Goal: Task Accomplishment & Management: Complete application form

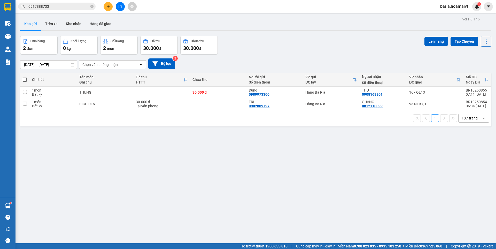
click at [60, 7] on input "0917888733" at bounding box center [58, 7] width 61 height 6
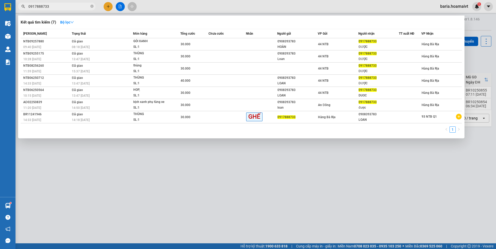
click at [60, 7] on input "0917888733" at bounding box center [58, 7] width 61 height 6
click at [71, 7] on input "0917888733" at bounding box center [58, 7] width 61 height 6
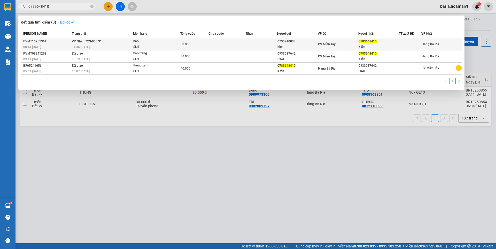
type input "0783648410"
click at [375, 46] on div "k tên" at bounding box center [378, 46] width 40 height 5
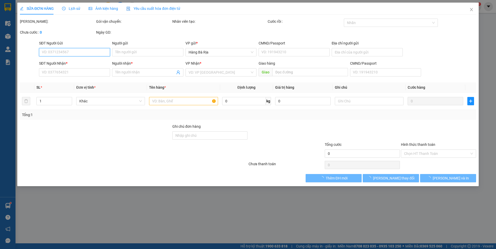
type input "0799210033"
type input "hien"
type input "079099034176"
type input "0783648410"
type input "k tên"
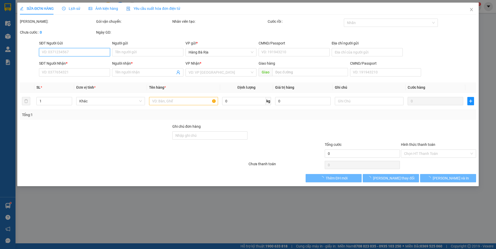
type input "50.000"
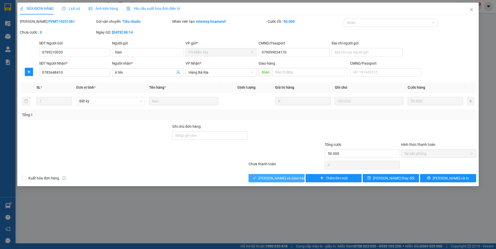
drag, startPoint x: 292, startPoint y: 177, endPoint x: 495, endPoint y: 27, distance: 252.7
click at [292, 177] on span "[PERSON_NAME] và Giao hàng" at bounding box center [283, 178] width 50 height 6
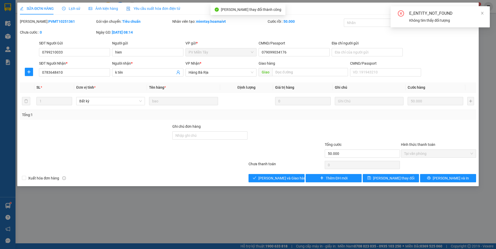
click at [469, 10] on div "E_ENTITY_NOT_FOUND Không tìm thấy đối tượng" at bounding box center [439, 16] width 99 height 21
click at [481, 10] on link at bounding box center [482, 13] width 4 height 6
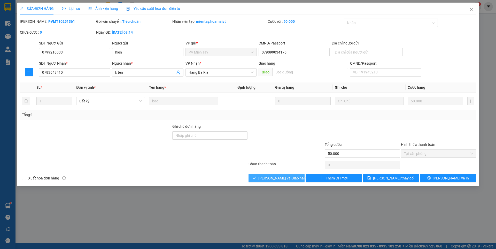
click at [285, 176] on span "[PERSON_NAME] và Giao hàng" at bounding box center [283, 178] width 50 height 6
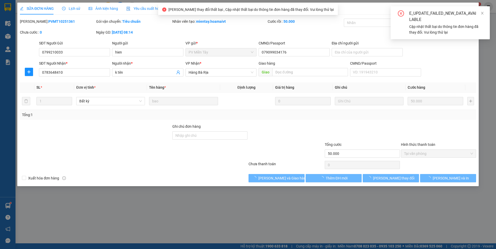
click at [472, 9] on div "E_UPDATE_FAILED_NEW_DATA_AVAILABLE Cập nhật thất bại do thông tin đơn hàng đã t…" at bounding box center [439, 22] width 99 height 33
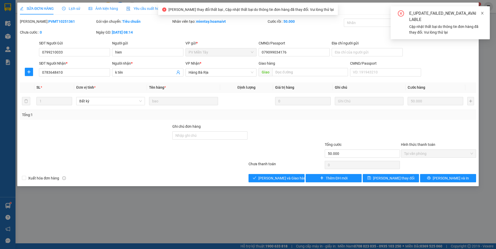
click at [482, 14] on icon "close" at bounding box center [482, 13] width 4 height 4
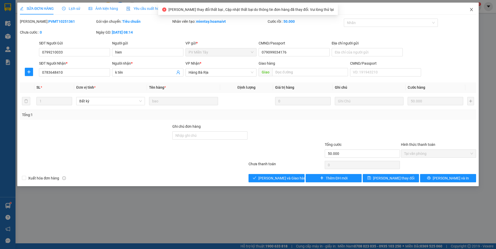
click at [470, 9] on icon "close" at bounding box center [471, 9] width 4 height 4
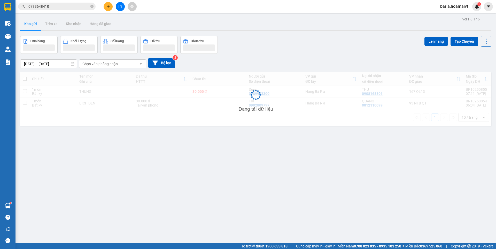
click at [51, 6] on input "0783648410" at bounding box center [58, 7] width 61 height 6
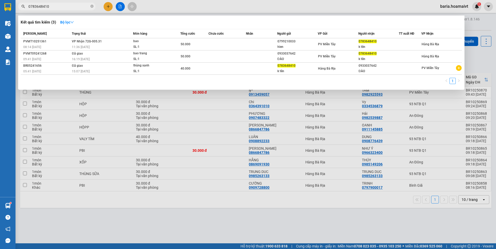
drag, startPoint x: 228, startPoint y: 219, endPoint x: 232, endPoint y: 217, distance: 4.7
click at [228, 219] on div at bounding box center [248, 124] width 496 height 249
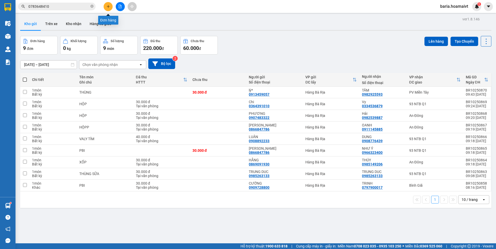
click at [108, 4] on button at bounding box center [108, 6] width 9 height 9
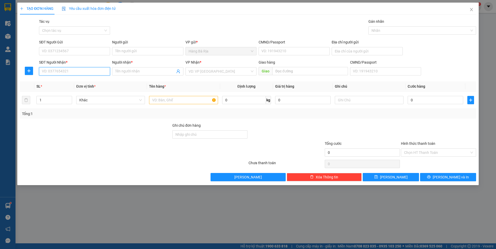
click at [83, 75] on input "SĐT Người Nhận *" at bounding box center [74, 71] width 71 height 8
click at [127, 70] on input "Người nhận *" at bounding box center [145, 71] width 60 height 6
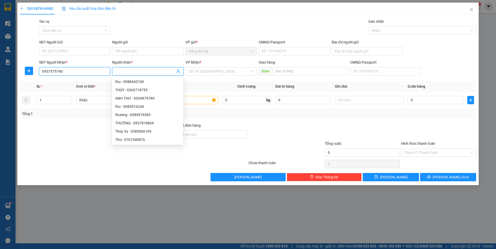
click at [55, 69] on input "0937575740" at bounding box center [74, 71] width 71 height 8
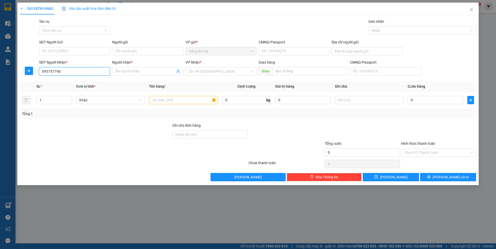
type input "0937577540"
click at [65, 81] on div "0937577540 - Ân" at bounding box center [74, 82] width 65 height 6
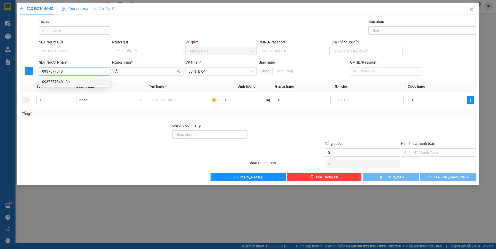
type input "Ân"
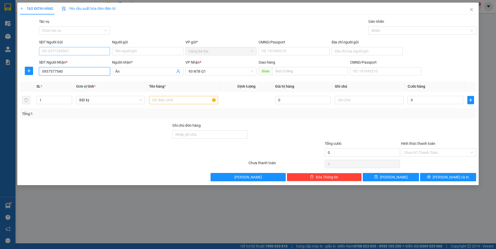
type input "0937577540"
click at [86, 51] on input "SĐT Người Gửi" at bounding box center [74, 51] width 71 height 8
click at [72, 61] on div "0908003549 - bố Quế" at bounding box center [74, 62] width 65 height 6
type input "0908003549"
type input "bố Quế"
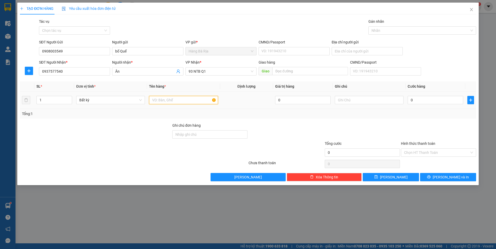
click at [173, 101] on input "text" at bounding box center [183, 100] width 69 height 8
type input "XOP"
click at [425, 103] on input "0" at bounding box center [435, 100] width 56 height 8
type input "4"
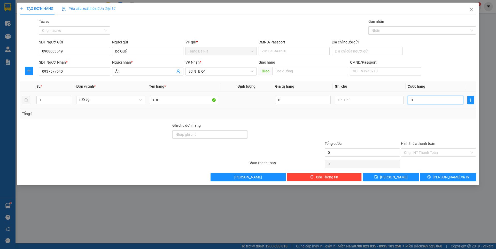
type input "4"
type input "40"
click at [430, 150] on input "Hình thức thanh toán" at bounding box center [436, 152] width 65 height 8
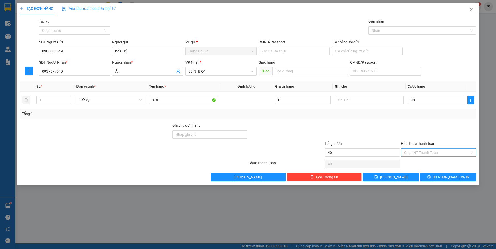
type input "40.000"
click at [420, 164] on div "Tại văn phòng" at bounding box center [438, 163] width 69 height 6
type input "0"
click at [445, 175] on span "[PERSON_NAME] và In" at bounding box center [450, 177] width 36 height 6
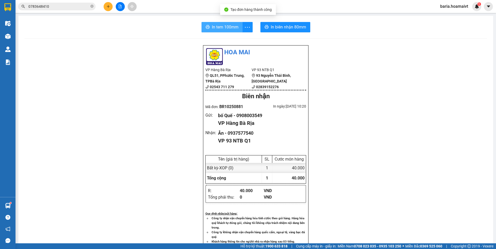
click at [221, 25] on span "In tem 100mm" at bounding box center [225, 27] width 27 height 6
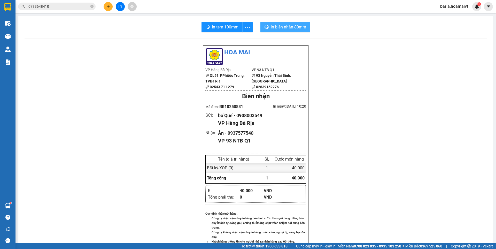
click at [302, 24] on span "In biên nhận 80mm" at bounding box center [288, 27] width 35 height 6
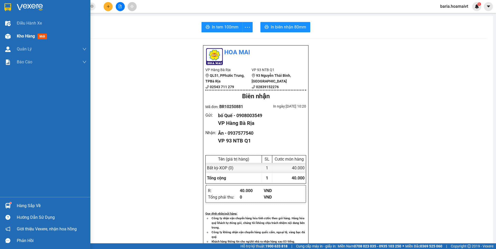
click at [28, 37] on span "Kho hàng" at bounding box center [26, 36] width 18 height 5
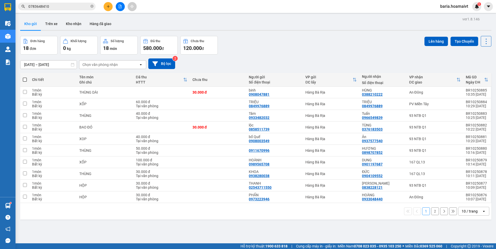
click at [22, 79] on th at bounding box center [24, 80] width 9 height 14
click at [24, 80] on span at bounding box center [25, 79] width 4 height 4
click at [25, 77] on input "checkbox" at bounding box center [25, 77] width 0 height 0
checkbox input "true"
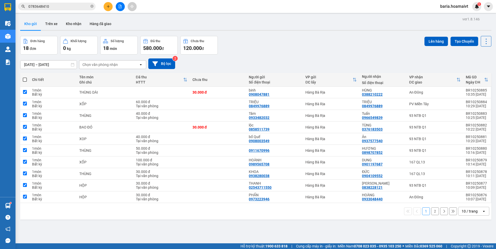
checkbox input "true"
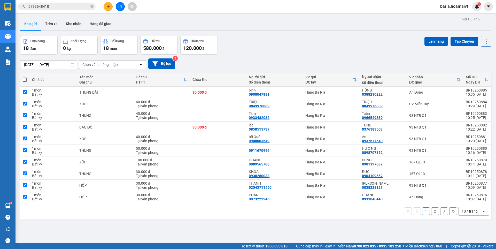
checkbox input "true"
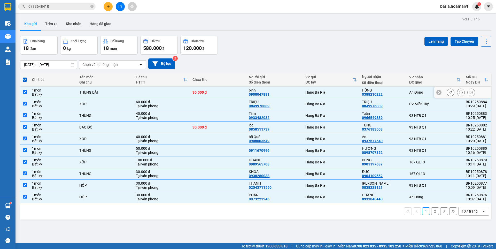
click at [409, 93] on div "An Đông" at bounding box center [434, 92] width 51 height 4
checkbox input "false"
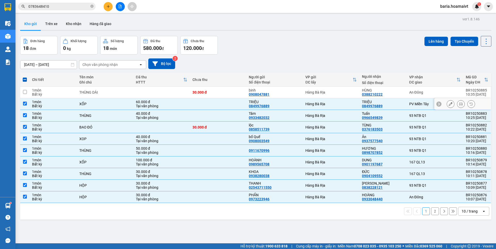
click at [406, 107] on td "PV Miền Tây" at bounding box center [434, 104] width 57 height 12
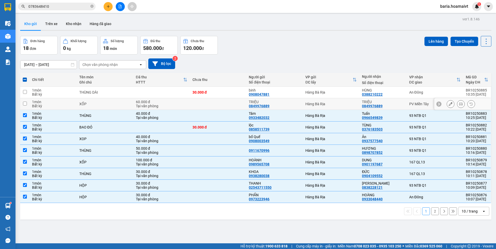
click at [401, 100] on td "TRIỆU 0849976889" at bounding box center [382, 104] width 47 height 12
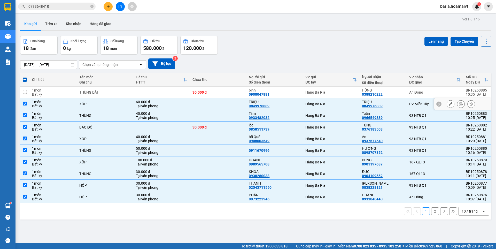
click at [409, 102] on div "PV Miền Tây" at bounding box center [434, 104] width 51 height 4
checkbox input "false"
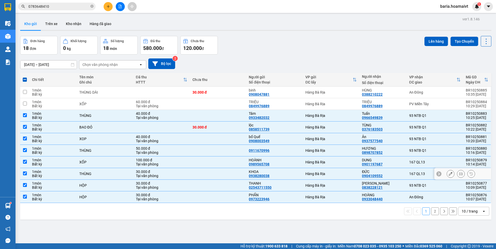
click at [411, 175] on div "167 QL13" at bounding box center [434, 173] width 51 height 4
checkbox input "false"
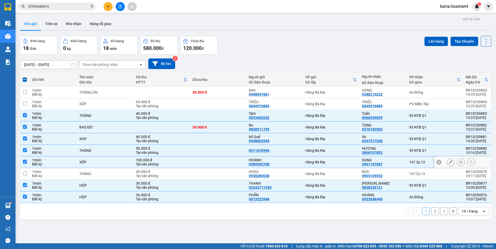
click at [412, 163] on div "167 QL13" at bounding box center [434, 162] width 51 height 4
checkbox input "false"
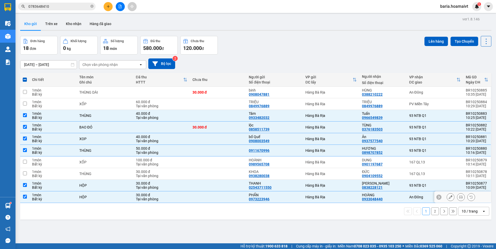
click at [410, 197] on div "An Đông" at bounding box center [434, 197] width 51 height 4
checkbox input "false"
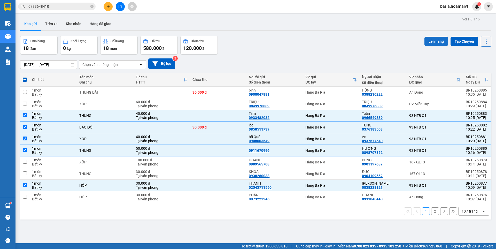
click at [427, 41] on button "Lên hàng" at bounding box center [435, 41] width 23 height 9
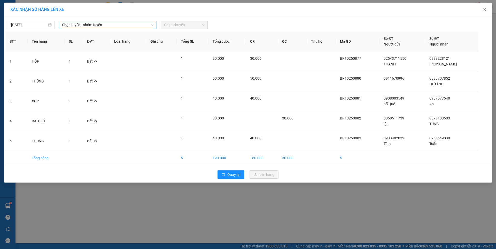
click at [116, 26] on span "Chọn tuyến - nhóm tuyến" at bounding box center [108, 25] width 92 height 8
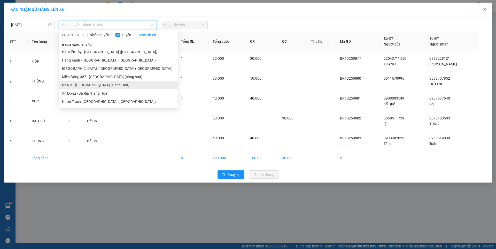
click at [81, 86] on li "Bà Rịa - [GEOGRAPHIC_DATA] (Hàng Hoá)" at bounding box center [118, 85] width 119 height 8
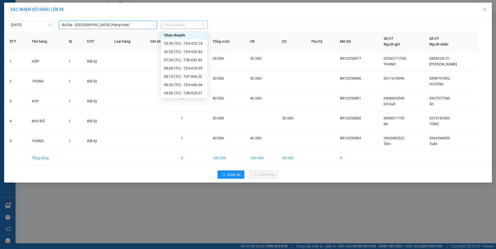
click at [179, 26] on span "Chọn chuyến" at bounding box center [184, 25] width 41 height 8
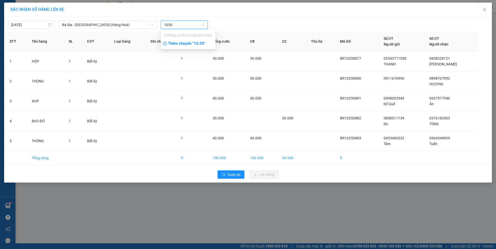
type input "1030"
click at [191, 44] on div "Thêm chuyến " 10:30 "" at bounding box center [188, 43] width 54 height 9
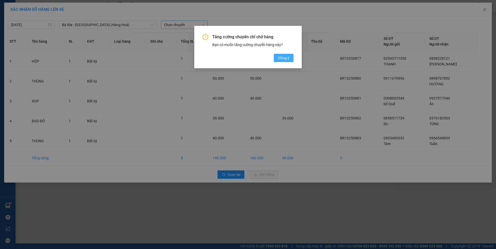
click at [287, 56] on span "Đồng ý" at bounding box center [283, 58] width 11 height 6
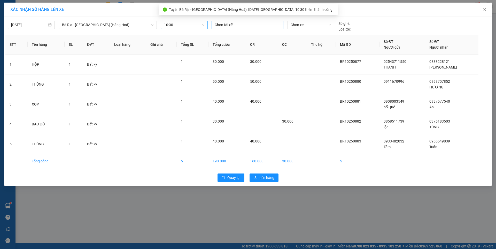
click at [231, 24] on div at bounding box center [247, 25] width 69 height 6
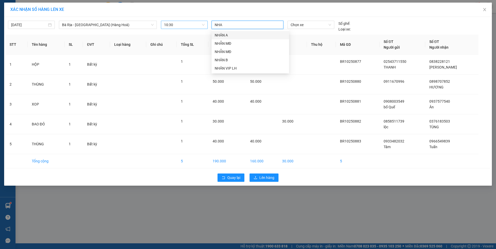
type input "NHAN"
click at [225, 35] on div "NHÂN A" at bounding box center [250, 35] width 71 height 6
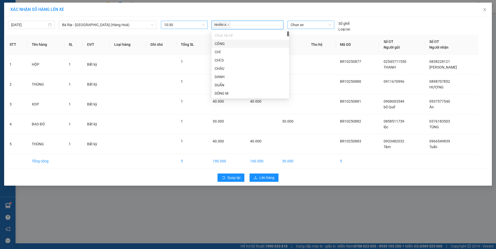
click at [319, 23] on span "Chọn xe" at bounding box center [310, 25] width 40 height 8
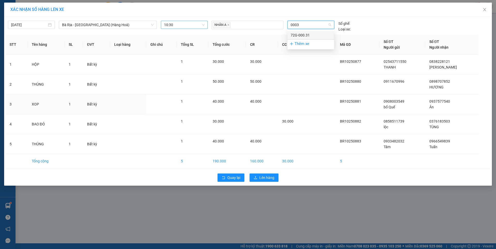
type input "00031"
click at [303, 35] on div "72G-000.31" at bounding box center [310, 35] width 40 height 6
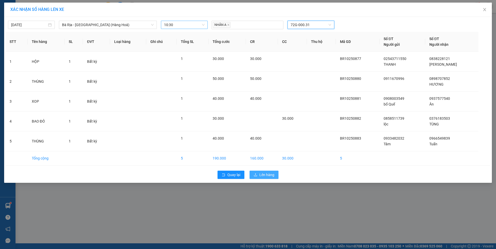
click at [266, 172] on span "Lên hàng" at bounding box center [266, 175] width 15 height 6
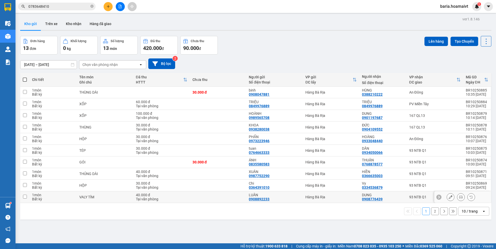
click at [416, 197] on div "93 NTB Q1" at bounding box center [434, 197] width 51 height 4
checkbox input "true"
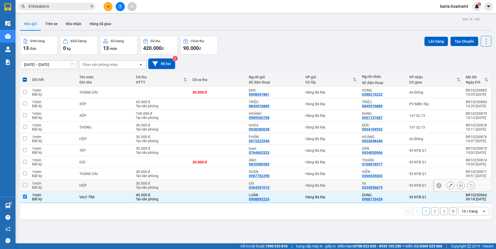
click at [414, 187] on div "93 NTB Q1" at bounding box center [434, 185] width 51 height 4
checkbox input "true"
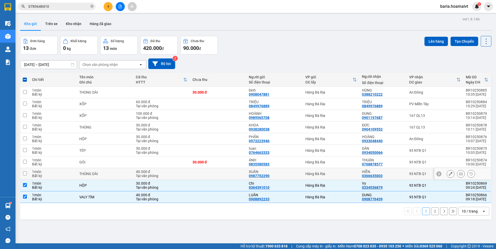
click at [412, 174] on div "93 NTB Q1" at bounding box center [434, 173] width 51 height 4
checkbox input "true"
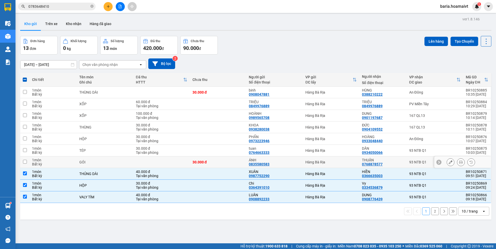
click at [412, 162] on div "93 NTB Q1" at bounding box center [434, 162] width 51 height 4
checkbox input "true"
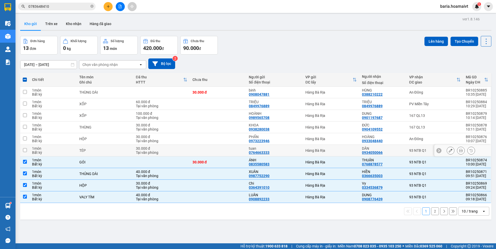
click at [412, 151] on div "93 NTB Q1" at bounding box center [434, 150] width 51 height 4
checkbox input "true"
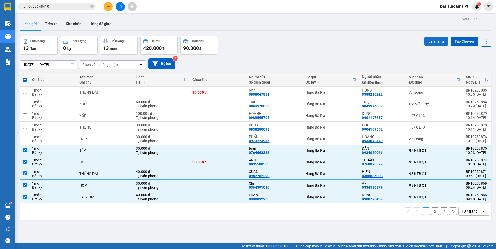
click at [426, 41] on button "Lên hàng" at bounding box center [435, 41] width 23 height 9
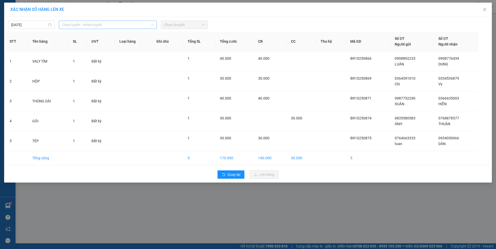
click at [129, 24] on span "Chọn tuyến - nhóm tuyến" at bounding box center [108, 25] width 92 height 8
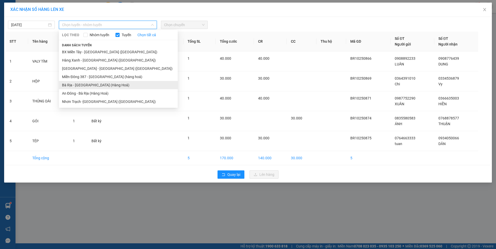
click at [78, 85] on li "Bà Rịa - [GEOGRAPHIC_DATA] (Hàng Hoá)" at bounding box center [118, 85] width 119 height 8
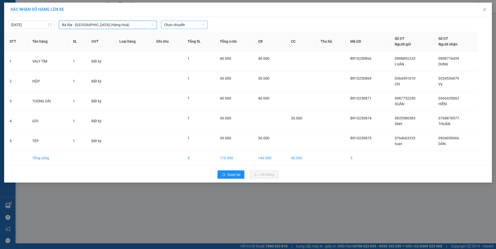
click at [182, 24] on span "Chọn chuyến" at bounding box center [184, 25] width 41 height 8
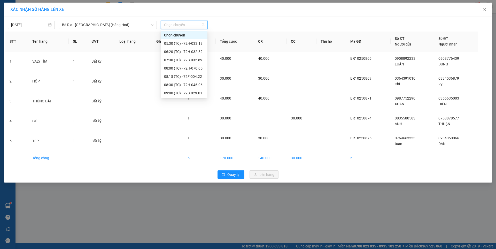
scroll to position [41, 0]
click at [186, 85] on div "10:30 (TC) - 72G-000.31" at bounding box center [184, 85] width 40 height 6
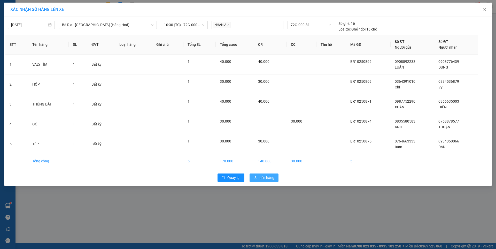
click at [269, 177] on span "Lên hàng" at bounding box center [266, 178] width 15 height 6
click at [485, 12] on div "E_ORDER_NOT_IN_SENDING_OFFICE Đơn không nằm trong kho gửi" at bounding box center [439, 16] width 99 height 21
click at [482, 13] on icon "close" at bounding box center [482, 13] width 4 height 4
click at [484, 9] on icon "close" at bounding box center [484, 9] width 3 height 3
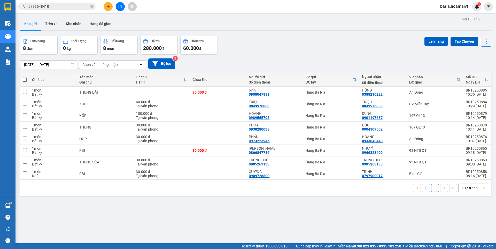
click at [292, 204] on div "ver 1.8.146 Kho gửi Trên xe Kho nhận Hàng đã giao Đơn hàng 8 đơn Khối lượng 0 k…" at bounding box center [255, 139] width 475 height 249
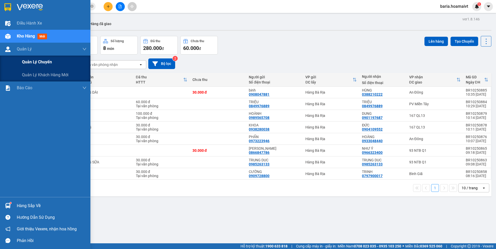
click at [29, 63] on span "Quản lý chuyến" at bounding box center [37, 62] width 30 height 6
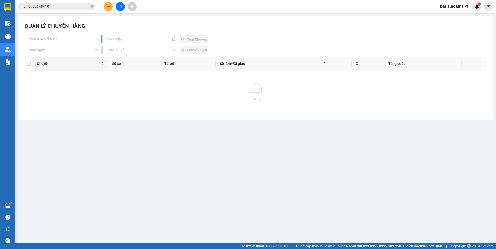
click at [82, 39] on input "search" at bounding box center [61, 39] width 67 height 8
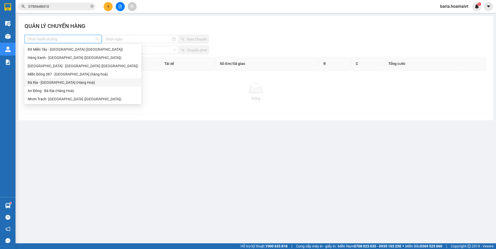
drag, startPoint x: 43, startPoint y: 84, endPoint x: 99, endPoint y: 61, distance: 60.7
click at [43, 84] on div "Bà Rịa - [GEOGRAPHIC_DATA] (Hàng Hoá)" at bounding box center [83, 83] width 111 height 6
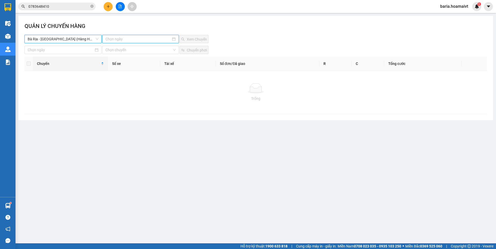
click at [141, 41] on input at bounding box center [137, 39] width 65 height 6
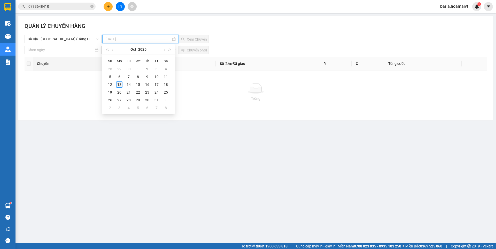
type input "[DATE]"
click at [120, 84] on div "13" at bounding box center [119, 84] width 6 height 6
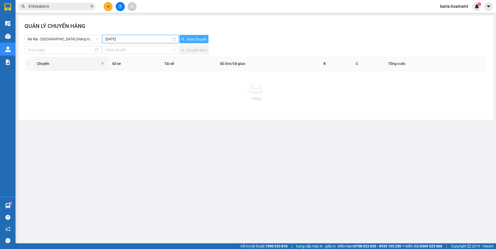
click at [198, 40] on span "Xem Chuyến" at bounding box center [197, 39] width 20 height 6
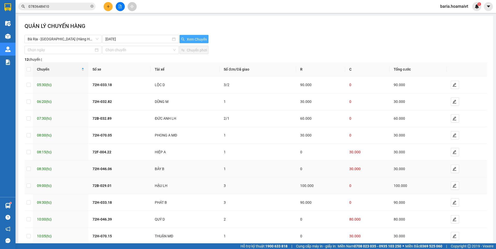
scroll to position [29, 0]
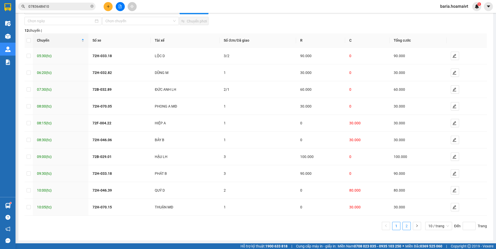
click at [403, 223] on link "2" at bounding box center [407, 226] width 8 height 8
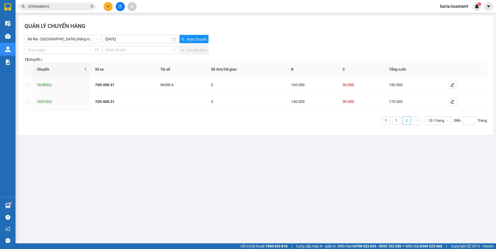
scroll to position [0, 0]
click at [450, 101] on icon "edit" at bounding box center [452, 101] width 4 height 4
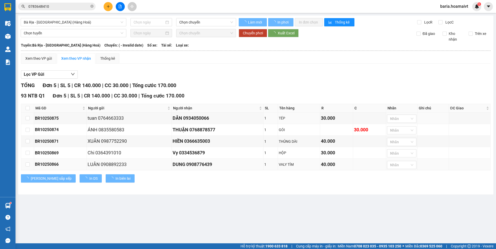
type input "[DATE]"
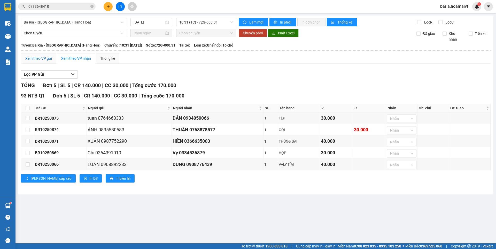
click at [40, 58] on div "Xem theo VP gửi" at bounding box center [38, 59] width 27 height 6
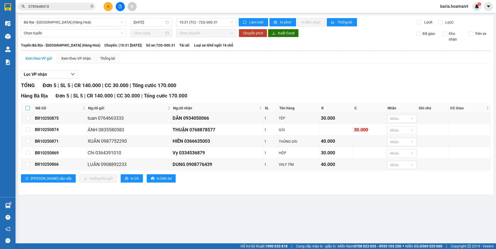
click at [27, 107] on input "checkbox" at bounding box center [28, 108] width 4 height 4
checkbox input "true"
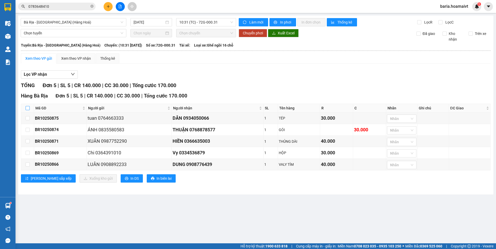
checkbox input "true"
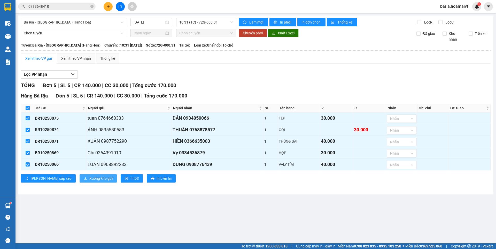
click at [89, 178] on span "Xuống kho gửi" at bounding box center [100, 178] width 23 height 6
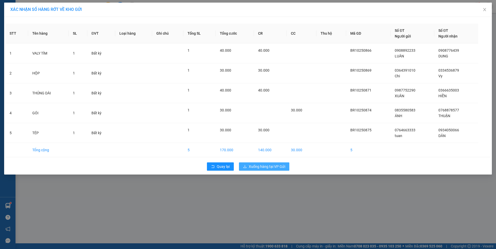
click at [269, 167] on span "Xuống hàng tại VP Gửi" at bounding box center [267, 166] width 36 height 6
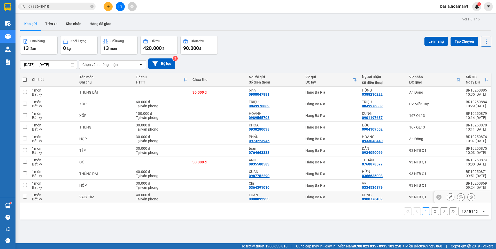
click at [409, 195] on div "93 NTB Q1" at bounding box center [434, 197] width 51 height 4
checkbox input "true"
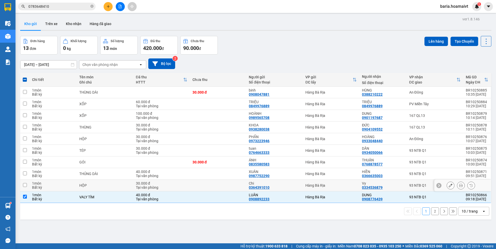
click at [415, 184] on div "93 NTB Q1" at bounding box center [434, 185] width 51 height 4
checkbox input "true"
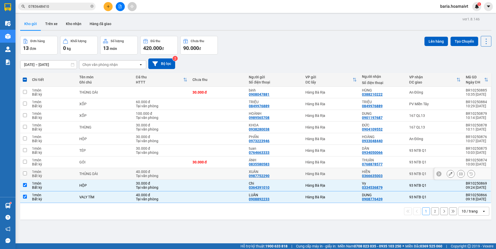
click at [410, 173] on div "93 NTB Q1" at bounding box center [434, 173] width 51 height 4
checkbox input "true"
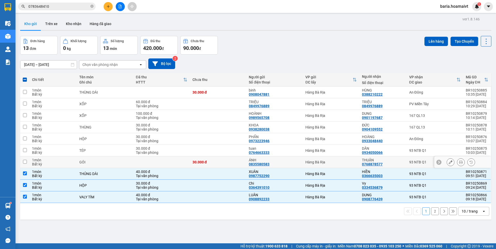
click at [413, 162] on div "93 NTB Q1" at bounding box center [434, 162] width 51 height 4
checkbox input "true"
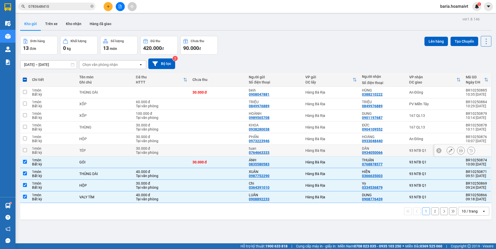
click at [412, 150] on div "93 NTB Q1" at bounding box center [434, 150] width 51 height 4
checkbox input "true"
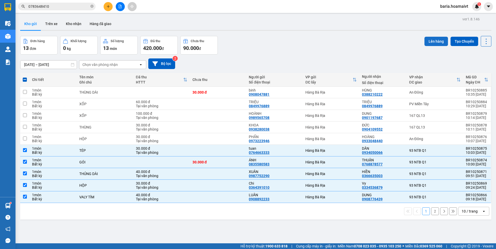
click at [432, 38] on button "Lên hàng" at bounding box center [435, 41] width 23 height 9
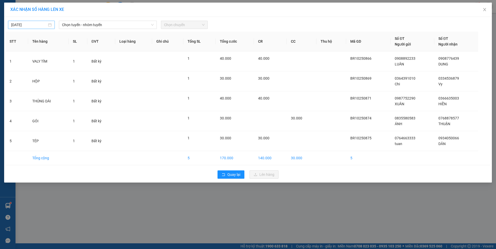
click at [34, 25] on body "Kết quả tìm kiếm ( 3 ) Bộ lọc Mã ĐH Trạng thái Món hàng Tổng cước Chưa cước Nhã…" at bounding box center [248, 124] width 496 height 249
type input "[DATE]"
click at [26, 70] on div "13" at bounding box center [25, 70] width 6 height 6
click at [113, 26] on span "Chọn tuyến - nhóm tuyến" at bounding box center [108, 25] width 92 height 8
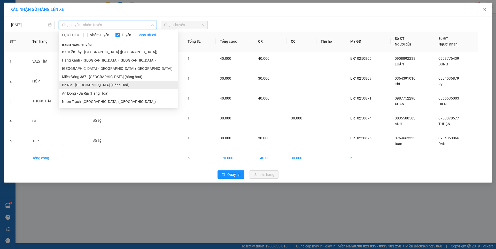
click at [93, 86] on li "Bà Rịa - [GEOGRAPHIC_DATA] (Hàng Hoá)" at bounding box center [118, 85] width 119 height 8
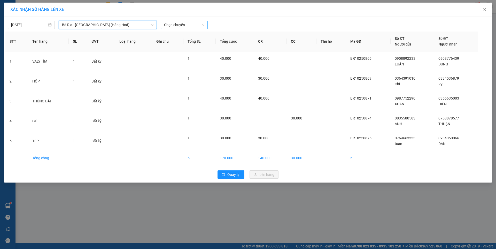
click at [177, 24] on span "Chọn chuyến" at bounding box center [184, 25] width 41 height 8
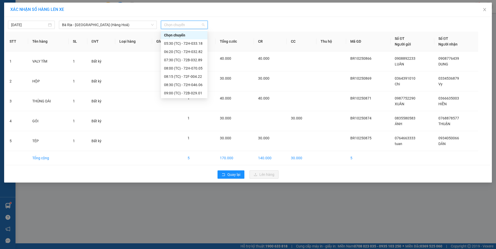
scroll to position [41, 0]
click at [182, 85] on div "10:30 (TC) - 72G-000.31" at bounding box center [184, 85] width 40 height 6
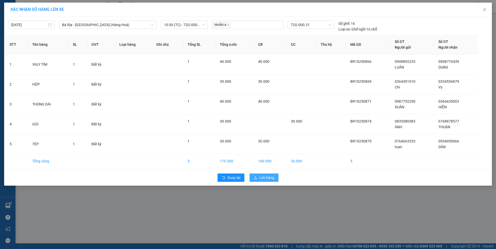
click at [271, 175] on span "Lên hàng" at bounding box center [266, 178] width 15 height 6
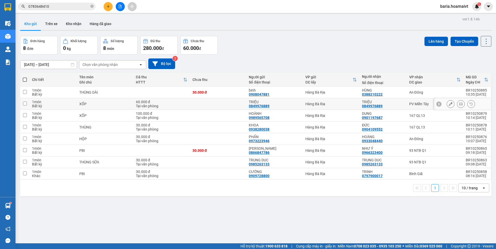
click at [400, 105] on div "TRIỆU 0849976889" at bounding box center [383, 104] width 42 height 8
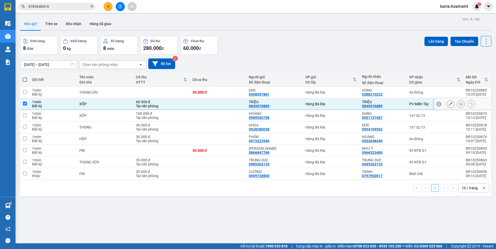
checkbox input "true"
click at [428, 42] on button "Lên hàng" at bounding box center [435, 41] width 23 height 9
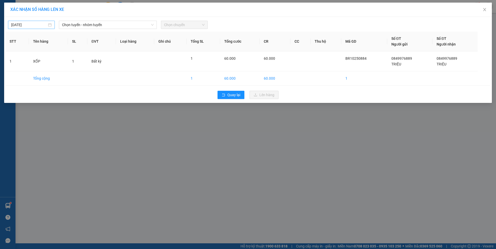
click at [33, 25] on input "[DATE]" at bounding box center [29, 25] width 36 height 6
type input "[DATE]"
drag, startPoint x: 23, startPoint y: 69, endPoint x: 99, endPoint y: 31, distance: 84.9
click at [24, 69] on div "13" at bounding box center [25, 70] width 6 height 6
click at [106, 26] on span "Chọn tuyến - nhóm tuyến" at bounding box center [108, 25] width 92 height 8
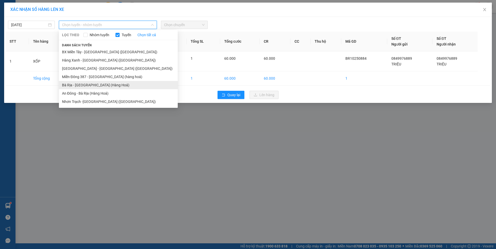
click at [84, 86] on li "Bà Rịa - [GEOGRAPHIC_DATA] (Hàng Hoá)" at bounding box center [118, 85] width 119 height 8
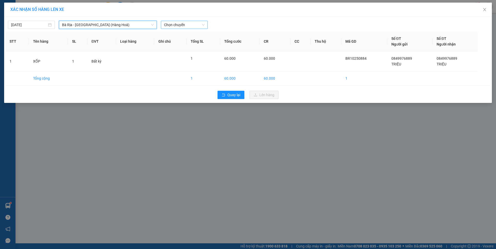
click at [191, 26] on span "Chọn chuyến" at bounding box center [184, 25] width 41 height 8
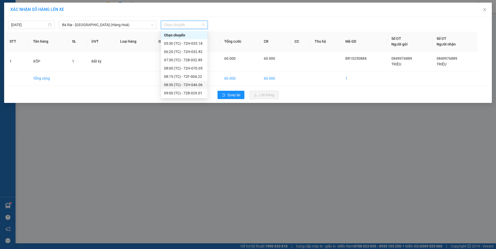
scroll to position [41, 0]
click at [188, 92] on div "10:31 (TC) - 72G-000.31" at bounding box center [184, 93] width 40 height 6
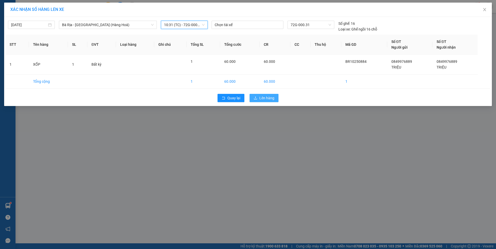
click at [270, 97] on span "Lên hàng" at bounding box center [266, 98] width 15 height 6
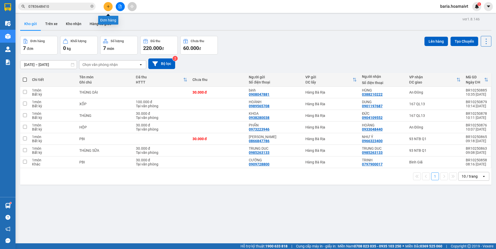
click at [107, 7] on icon "plus" at bounding box center [108, 7] width 4 height 4
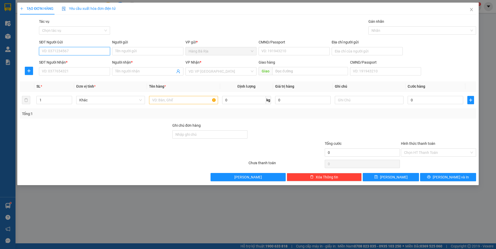
click at [82, 51] on input "SĐT Người Gửi" at bounding box center [74, 51] width 71 height 8
type input "0913802299"
click at [134, 50] on input "Người gửi" at bounding box center [147, 51] width 71 height 8
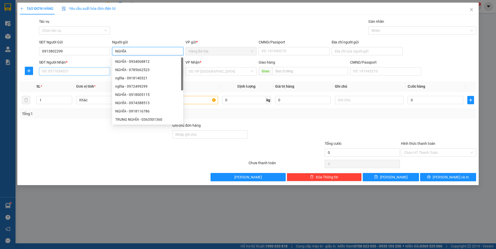
type input "NGHĨA"
click at [92, 70] on input "SĐT Người Nhận *" at bounding box center [74, 71] width 71 height 8
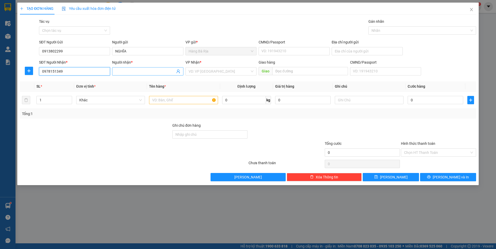
type input "0978151349"
click at [133, 69] on input "Người nhận *" at bounding box center [145, 71] width 60 height 6
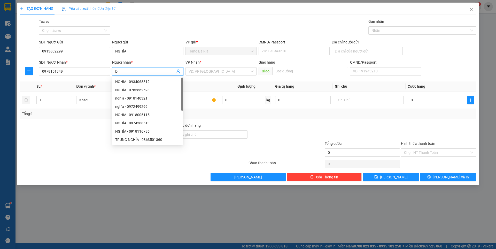
type input "D"
type input "ĐẠT"
click at [228, 73] on input "search" at bounding box center [218, 71] width 61 height 8
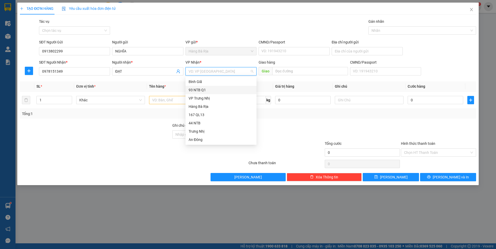
click at [200, 87] on div "93 NTB Q1" at bounding box center [220, 90] width 65 height 6
click at [153, 99] on input "text" at bounding box center [183, 100] width 69 height 8
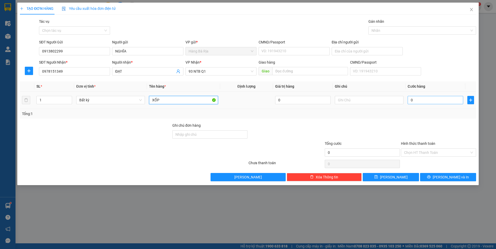
type input "XỐP"
click at [432, 98] on input "0" at bounding box center [435, 100] width 56 height 8
type input "4"
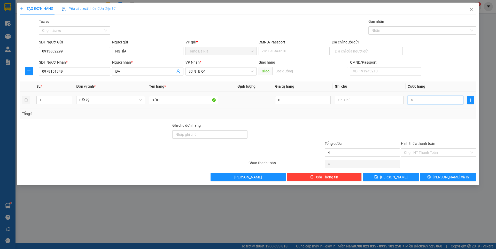
type input "40"
click at [446, 149] on input "Hình thức thanh toán" at bounding box center [436, 152] width 65 height 8
type input "40.000"
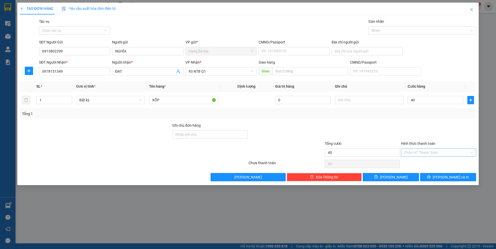
type input "40.000"
click at [419, 160] on div "Tại văn phòng" at bounding box center [438, 163] width 69 height 6
type input "0"
click at [435, 177] on button "[PERSON_NAME] và In" at bounding box center [448, 177] width 56 height 8
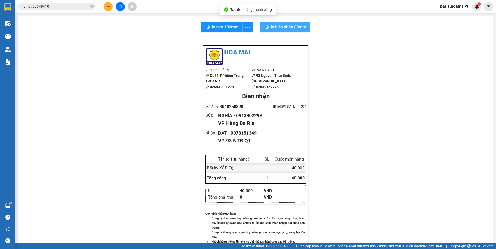
click at [274, 28] on span "In biên nhận 80mm" at bounding box center [288, 27] width 35 height 6
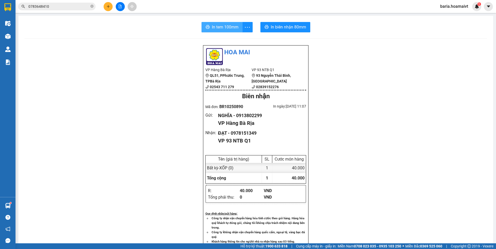
click at [225, 27] on span "In tem 100mm" at bounding box center [225, 27] width 27 height 6
click at [106, 7] on button at bounding box center [108, 6] width 9 height 9
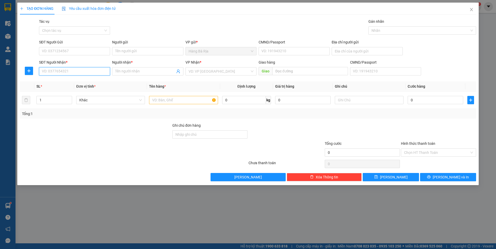
click at [70, 72] on input "SĐT Người Nhận *" at bounding box center [74, 71] width 71 height 8
type input "0352612859"
click at [150, 72] on input "Người nhận *" at bounding box center [145, 71] width 60 height 6
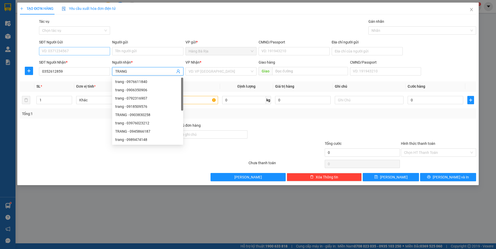
type input "TRANG"
click at [68, 49] on input "SĐT Người Gửi" at bounding box center [74, 51] width 71 height 8
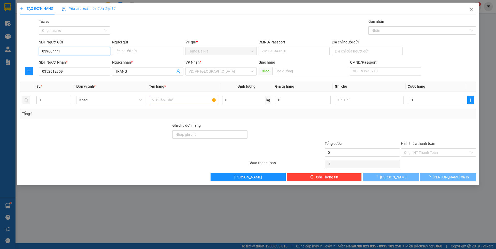
type input "0396044412"
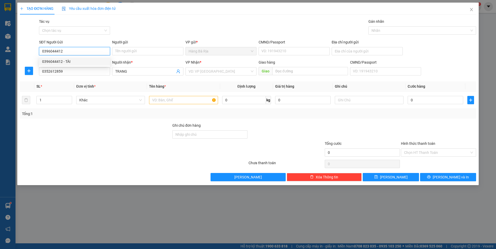
click at [66, 60] on div "0396044412 - TÀI" at bounding box center [74, 62] width 65 height 6
type input "TÀI"
type input "077075000110"
type input "0396044412"
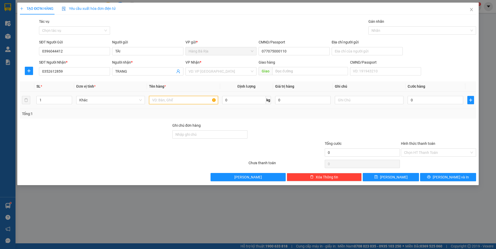
click at [192, 101] on input "text" at bounding box center [183, 100] width 69 height 8
type input "HS"
click at [435, 100] on input "0" at bounding box center [435, 100] width 56 height 8
type input "3"
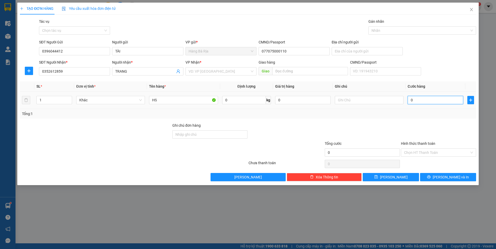
type input "3"
type input "30"
click at [227, 71] on input "search" at bounding box center [218, 71] width 61 height 8
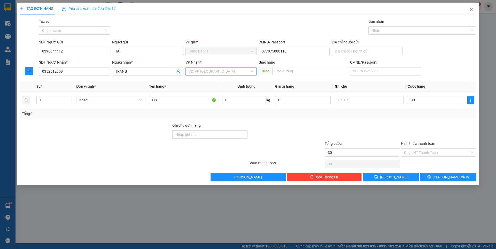
type input "30.000"
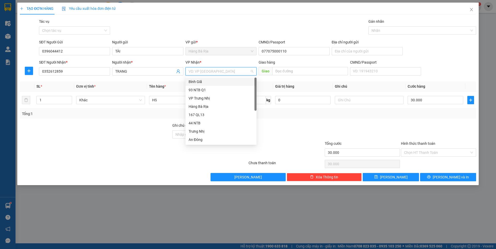
click at [199, 81] on div "Bình Giã" at bounding box center [220, 82] width 65 height 6
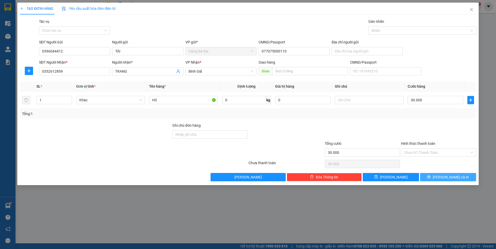
click at [448, 175] on span "[PERSON_NAME] và In" at bounding box center [450, 177] width 36 height 6
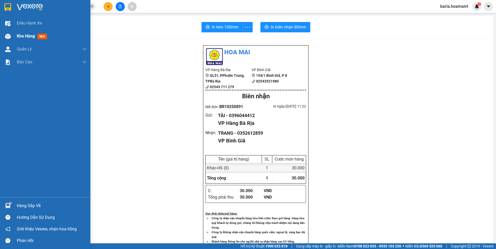
click at [27, 36] on span "Kho hàng" at bounding box center [26, 36] width 18 height 5
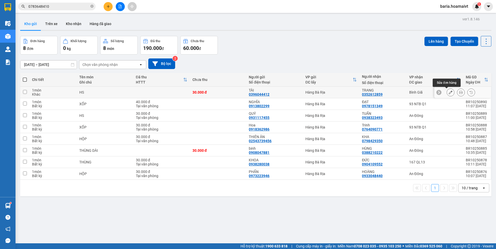
click at [447, 90] on button at bounding box center [450, 92] width 7 height 9
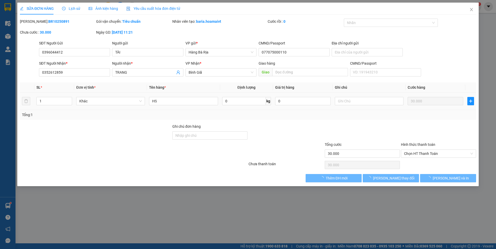
type input "0396044412"
type input "TÀI"
type input "077075000110"
type input "0352612859"
type input "TRANG"
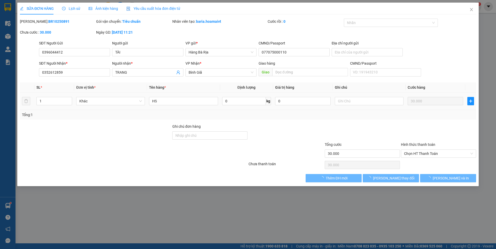
type input "30.000"
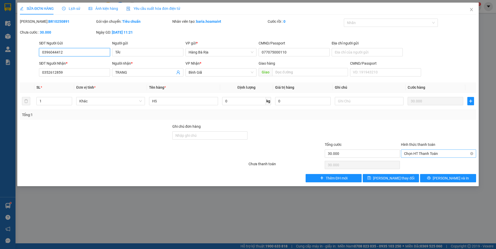
click at [434, 153] on span "Chọn HT Thanh Toán" at bounding box center [438, 153] width 69 height 8
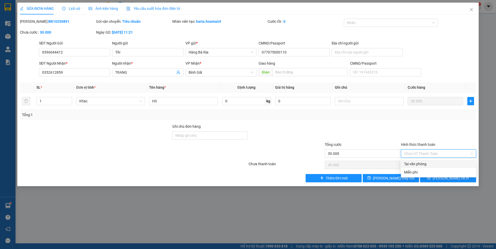
click at [423, 163] on div "Tại văn phòng" at bounding box center [438, 164] width 69 height 6
type input "0"
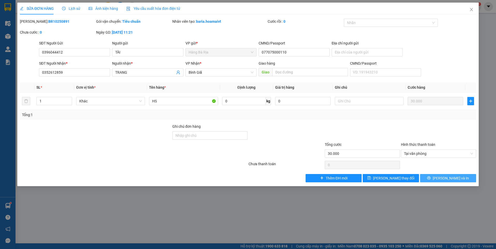
click at [430, 179] on icon "printer" at bounding box center [429, 178] width 4 height 4
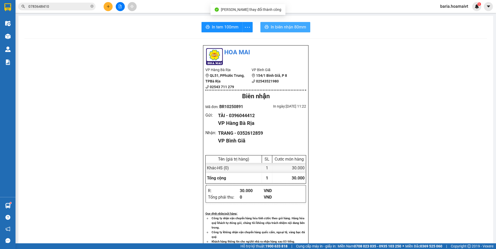
click at [283, 25] on span "In biên nhận 80mm" at bounding box center [288, 27] width 35 height 6
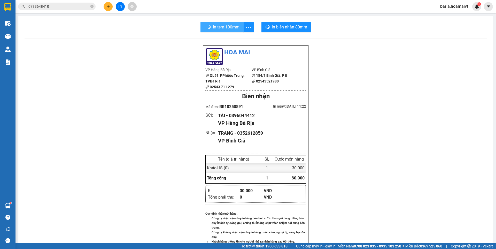
click at [213, 26] on span "In tem 100mm" at bounding box center [226, 27] width 27 height 6
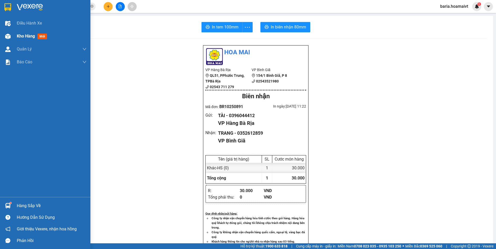
click at [23, 35] on span "Kho hàng" at bounding box center [26, 36] width 18 height 5
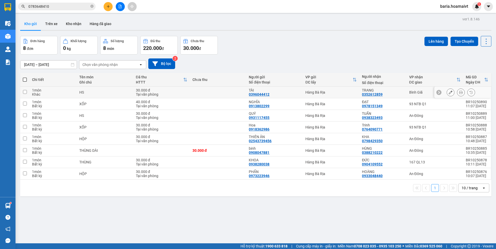
click at [417, 92] on div "Bình Giã" at bounding box center [434, 92] width 51 height 4
checkbox input "true"
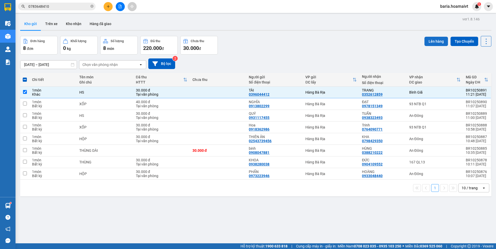
click at [436, 42] on button "Lên hàng" at bounding box center [435, 41] width 23 height 9
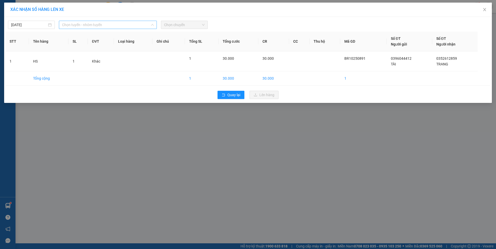
click at [109, 22] on span "Chọn tuyến - nhóm tuyến" at bounding box center [108, 25] width 92 height 8
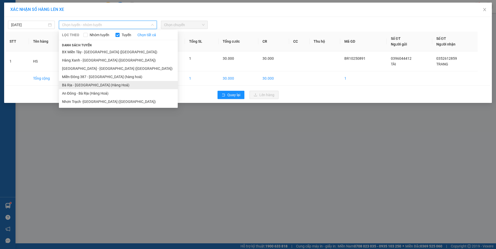
click at [104, 87] on li "Bà Rịa - [GEOGRAPHIC_DATA] (Hàng Hoá)" at bounding box center [118, 85] width 119 height 8
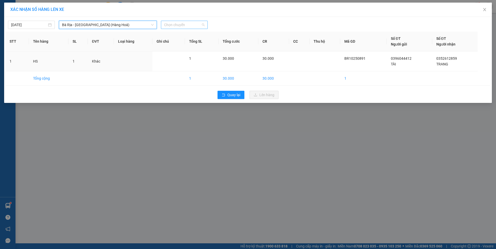
click at [183, 26] on span "Chọn chuyến" at bounding box center [184, 25] width 41 height 8
type input "1120"
click at [200, 43] on div "Thêm chuyến " 11:20 "" at bounding box center [188, 43] width 54 height 9
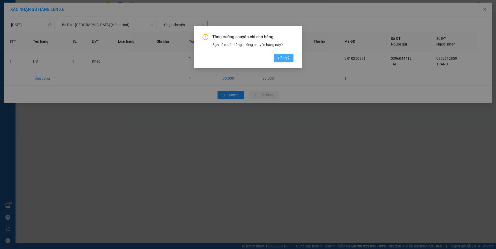
drag, startPoint x: 281, startPoint y: 56, endPoint x: 287, endPoint y: 55, distance: 5.6
click at [281, 56] on span "Đồng ý" at bounding box center [283, 58] width 11 height 6
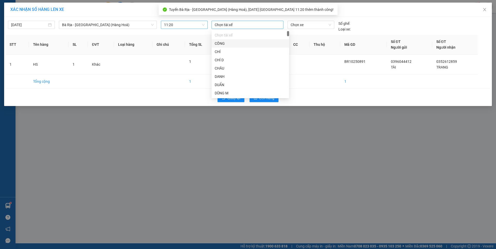
click at [241, 22] on div at bounding box center [247, 25] width 69 height 6
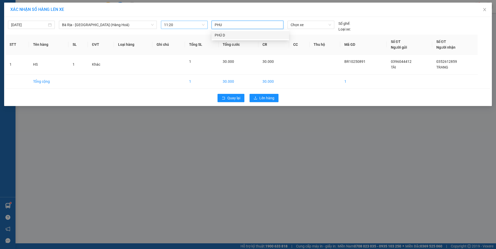
type input "PHU D"
click at [218, 36] on div "PHÚ D" at bounding box center [250, 35] width 71 height 6
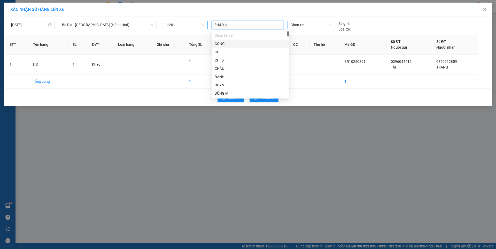
click at [320, 26] on span "Chọn xe" at bounding box center [310, 25] width 40 height 8
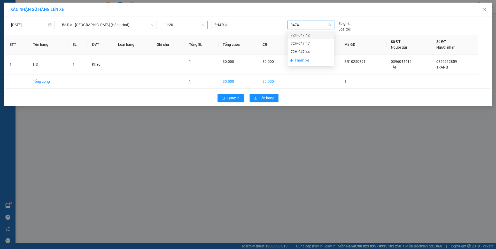
type input "04747"
click at [297, 34] on div "72H-047.47" at bounding box center [310, 35] width 40 height 6
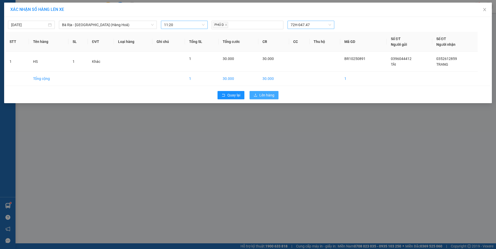
click at [271, 94] on span "Lên hàng" at bounding box center [266, 95] width 15 height 6
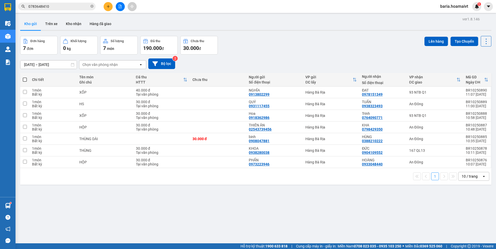
click at [65, 6] on input "0783648410" at bounding box center [58, 7] width 61 height 6
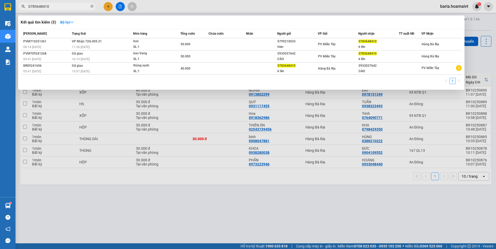
click at [65, 6] on input "0783648410" at bounding box center [58, 7] width 61 height 6
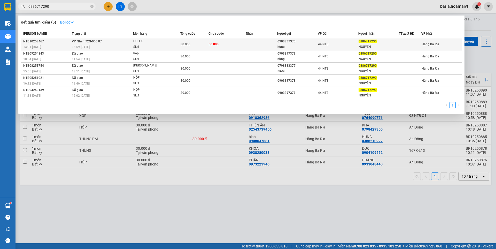
type input "0886717290"
click at [238, 44] on td "30.000" at bounding box center [226, 44] width 37 height 12
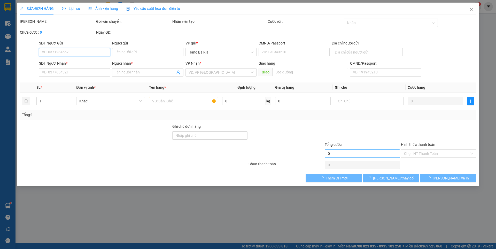
type input "0903397379"
type input "hùng"
type input "0886717290"
type input "NGUYÊN"
type input "30.000"
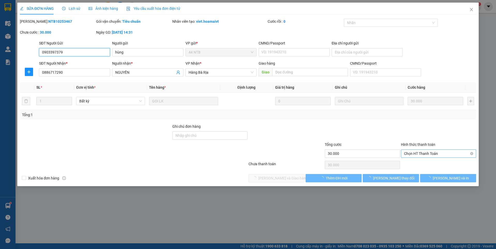
click at [415, 154] on span "Chọn HT Thanh Toán" at bounding box center [438, 153] width 69 height 8
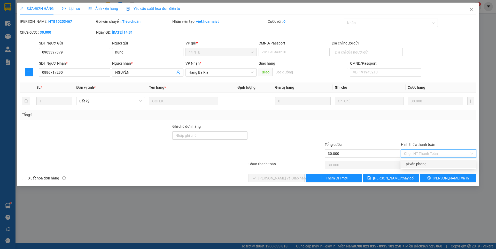
click at [418, 164] on div "Tại văn phòng" at bounding box center [438, 164] width 69 height 6
type input "0"
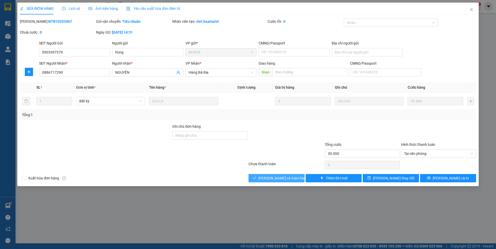
click at [274, 178] on span "[PERSON_NAME] và Giao hàng" at bounding box center [283, 178] width 50 height 6
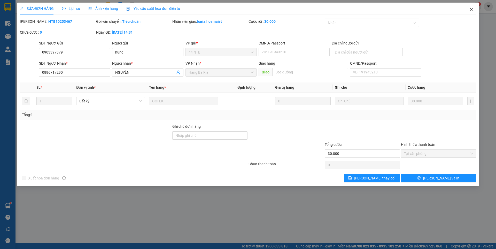
click at [471, 11] on icon "close" at bounding box center [471, 9] width 4 height 4
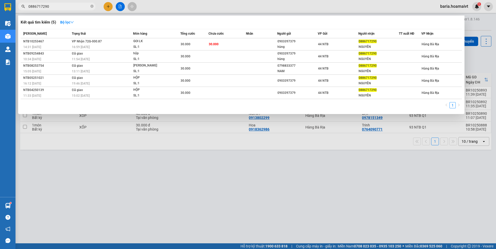
click at [65, 6] on input "0886717290" at bounding box center [58, 7] width 61 height 6
click at [68, 8] on input "0886717290" at bounding box center [58, 7] width 61 height 6
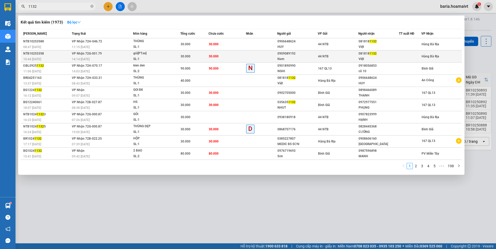
type input "1132"
click at [226, 56] on td "30.000" at bounding box center [226, 56] width 37 height 12
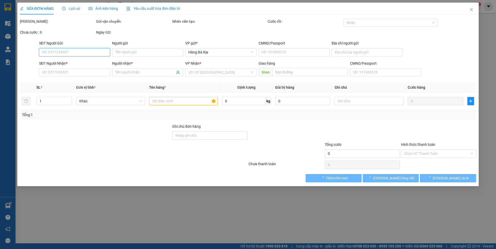
type input "0909089192"
type input "Nam"
type input "079095003317"
type input "0818181132"
type input "Việt"
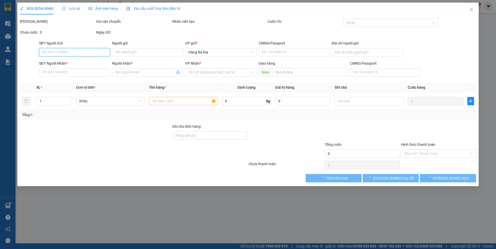
type input "30.000"
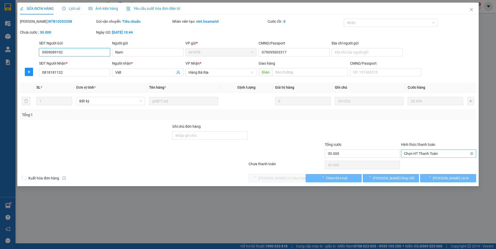
click at [421, 153] on span "Chọn HT Thanh Toán" at bounding box center [438, 153] width 69 height 8
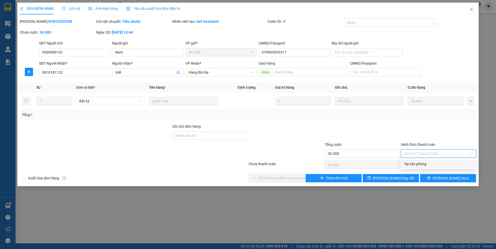
click at [423, 164] on div "Tại văn phòng" at bounding box center [438, 164] width 69 height 6
type input "0"
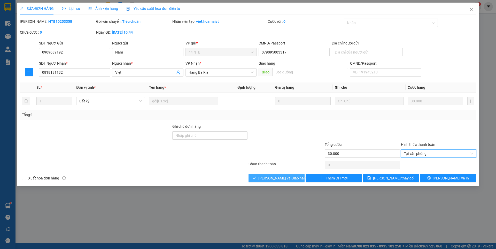
click at [285, 177] on span "[PERSON_NAME] và Giao hàng" at bounding box center [283, 178] width 50 height 6
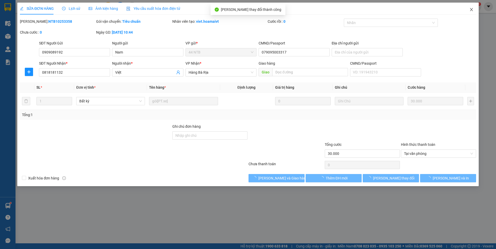
click at [470, 10] on icon "close" at bounding box center [471, 9] width 4 height 4
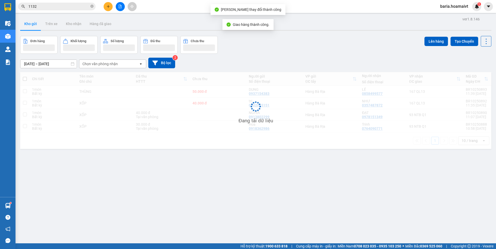
click at [84, 8] on input "1132" at bounding box center [58, 7] width 61 height 6
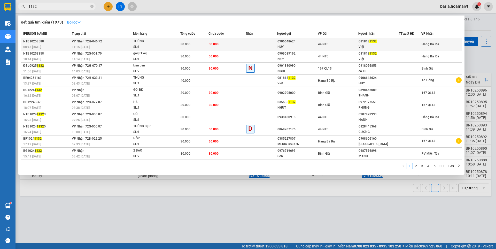
click at [316, 47] on div "HUY" at bounding box center [297, 46] width 40 height 5
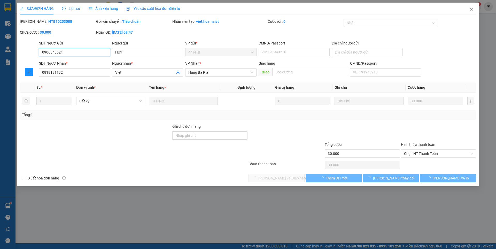
type input "0906648624"
type input "HUY"
type input "0818181132"
type input "Việt"
type input "30.000"
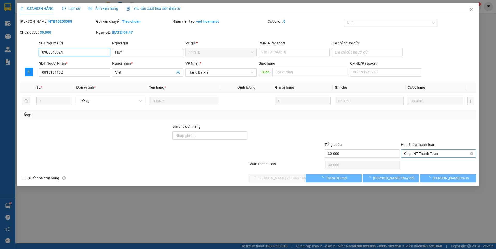
click at [434, 154] on span "Chọn HT Thanh Toán" at bounding box center [438, 153] width 69 height 8
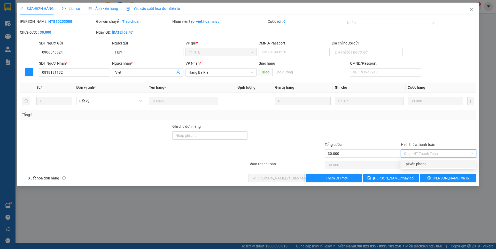
click at [417, 164] on div "Tại văn phòng" at bounding box center [438, 164] width 69 height 6
type input "0"
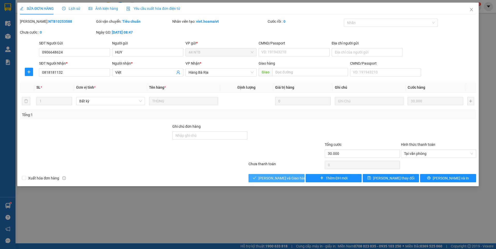
click at [291, 177] on span "[PERSON_NAME] và Giao hàng" at bounding box center [283, 178] width 50 height 6
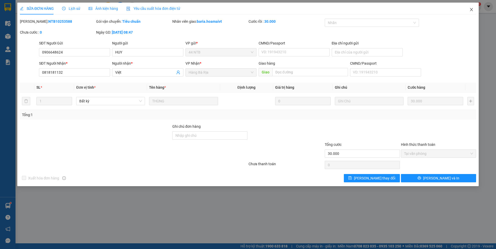
click at [471, 10] on icon "close" at bounding box center [471, 9] width 4 height 4
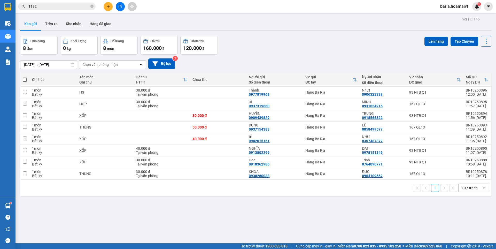
click at [108, 4] on button at bounding box center [108, 6] width 9 height 9
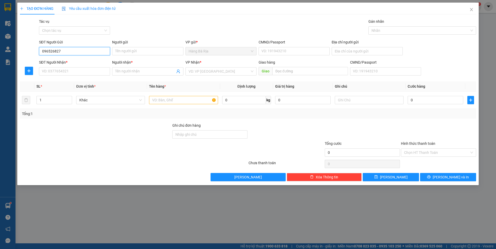
type input "0965268277"
click at [67, 61] on div "0965268277 - [PERSON_NAME]" at bounding box center [74, 62] width 65 height 6
type input "HẢI"
type input "09207300337"
type input "0903717989"
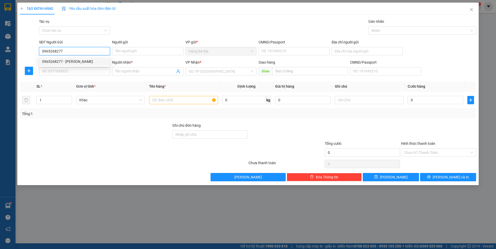
type input "L;ÀI"
type input "0965268277"
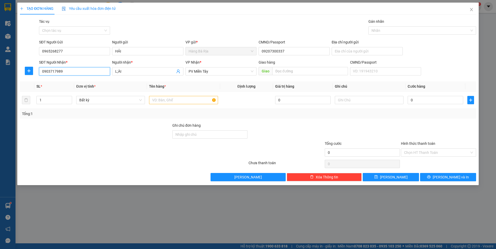
click at [77, 74] on input "0903717989" at bounding box center [74, 71] width 71 height 8
type input "0972456759"
click at [60, 80] on div "0972456759 - [PERSON_NAME]" at bounding box center [74, 82] width 65 height 6
type input "[PERSON_NAME]"
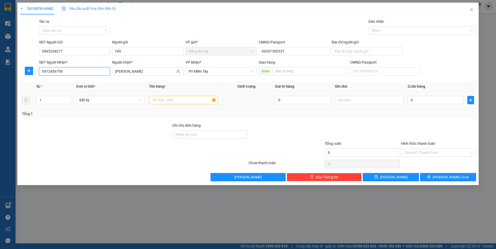
type input "0972456759"
click at [184, 101] on input "text" at bounding box center [183, 100] width 69 height 8
type input "HỘP"
click at [419, 100] on input "0" at bounding box center [435, 100] width 56 height 8
type input "3"
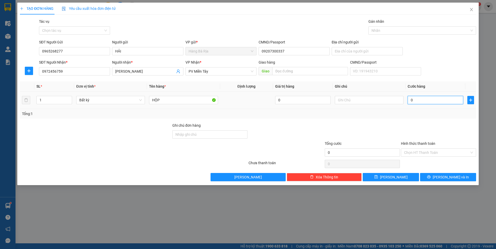
type input "3"
type input "30"
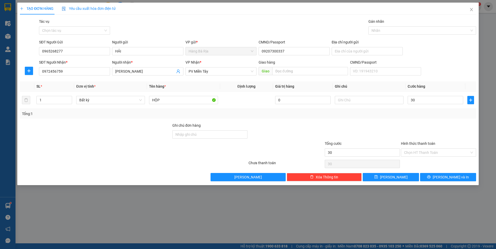
drag, startPoint x: 428, startPoint y: 153, endPoint x: 427, endPoint y: 160, distance: 7.5
click at [428, 153] on input "Hình thức thanh toán" at bounding box center [436, 152] width 65 height 8
type input "30.000"
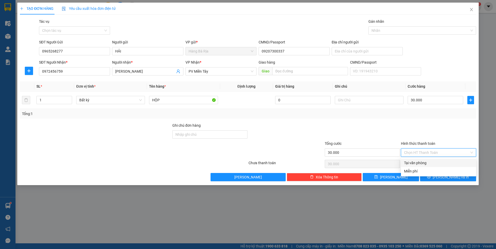
click at [427, 166] on div "Tại văn phòng" at bounding box center [438, 163] width 75 height 8
type input "0"
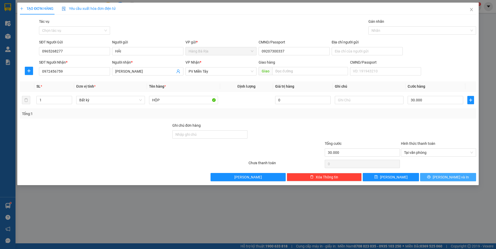
click at [436, 176] on button "[PERSON_NAME] và In" at bounding box center [448, 177] width 56 height 8
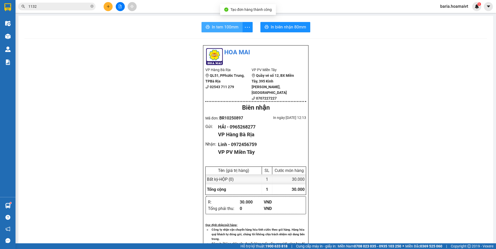
click at [219, 24] on span "In tem 100mm" at bounding box center [225, 27] width 27 height 6
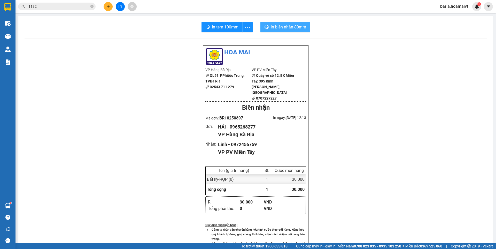
click at [298, 28] on span "In biên nhận 80mm" at bounding box center [288, 27] width 35 height 6
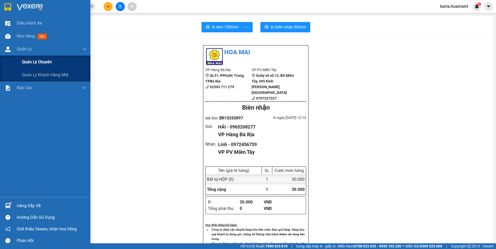
click at [37, 61] on span "Quản lý chuyến" at bounding box center [37, 62] width 30 height 6
